Goal: Information Seeking & Learning: Find contact information

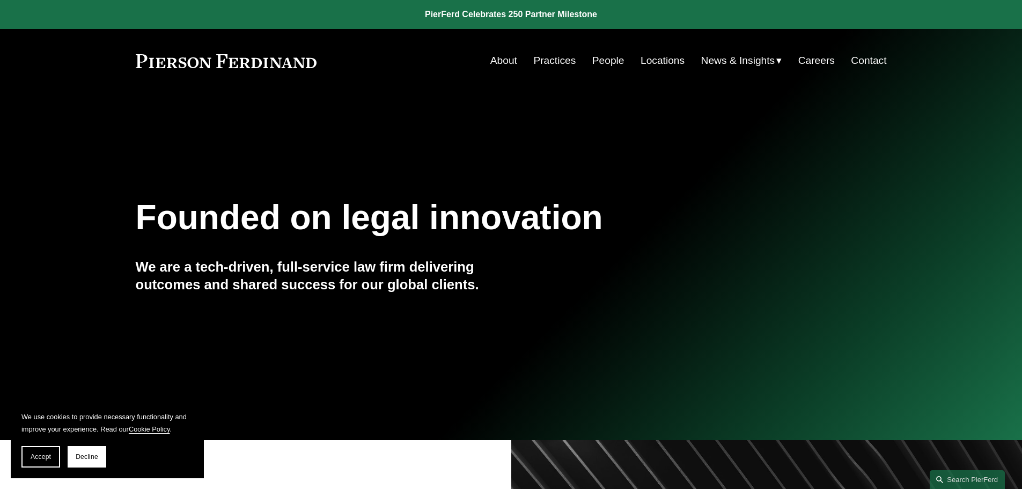
click at [503, 58] on link "About" at bounding box center [503, 60] width 27 height 20
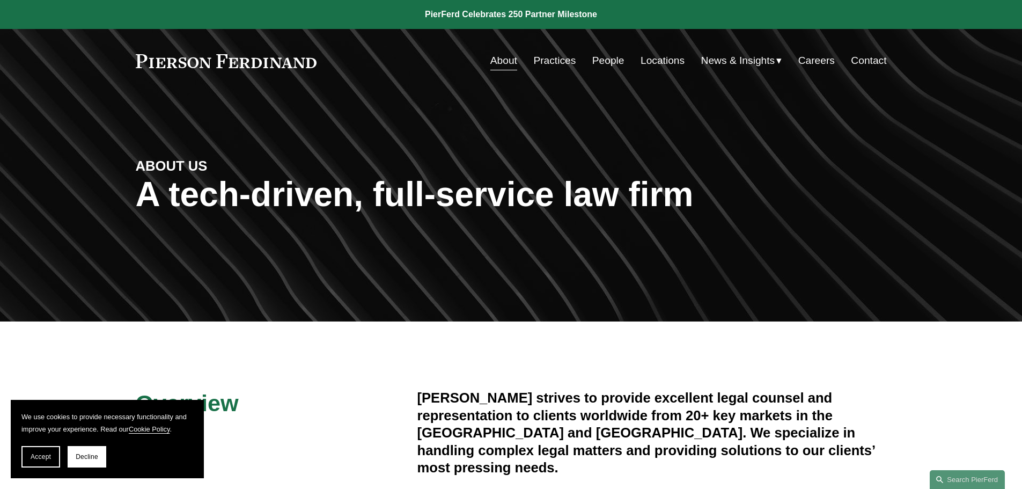
click at [560, 61] on link "Practices" at bounding box center [554, 60] width 42 height 20
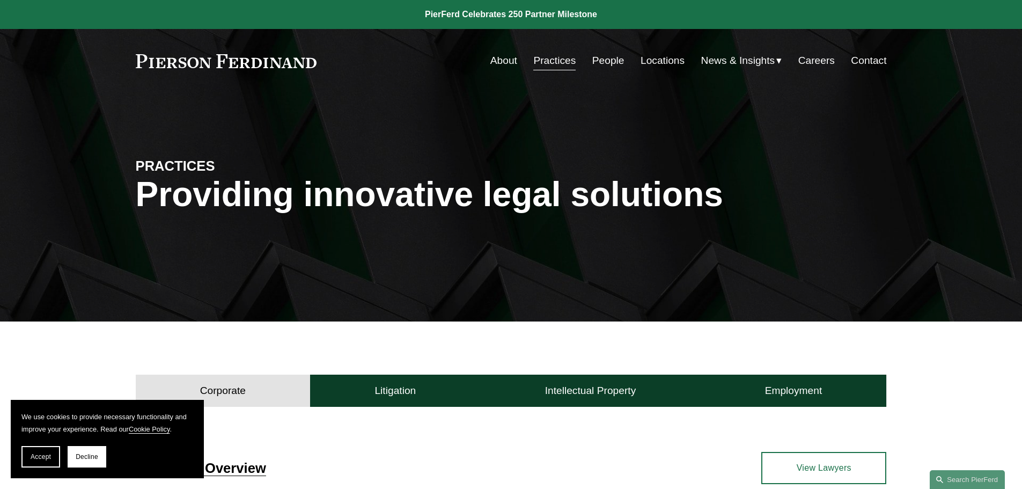
click at [598, 59] on link "People" at bounding box center [608, 60] width 32 height 20
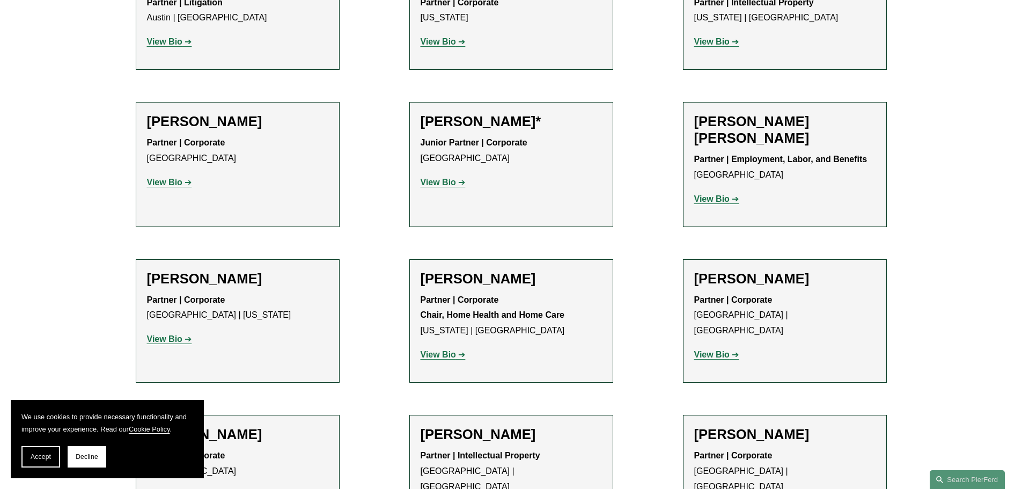
scroll to position [697, 0]
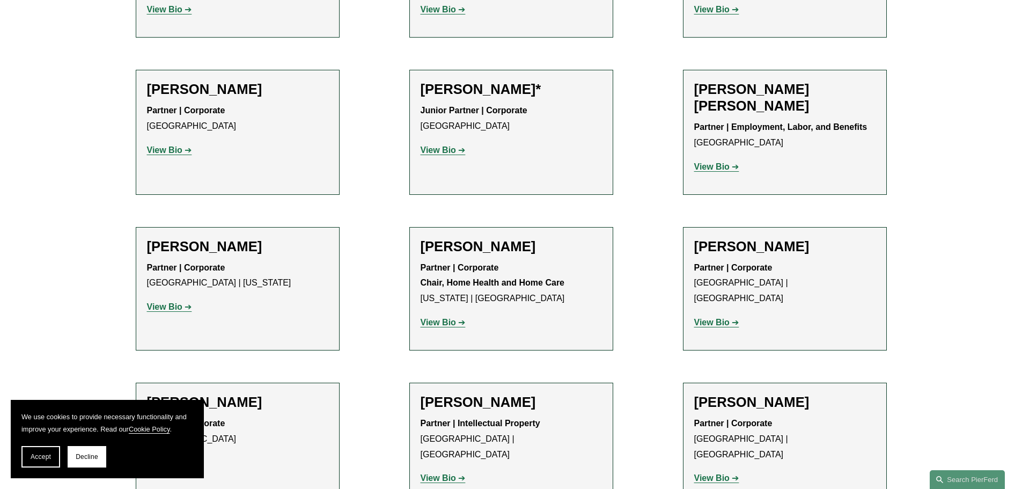
click at [711, 318] on strong "View Bio" at bounding box center [711, 322] width 35 height 9
